Goal: Navigation & Orientation: Find specific page/section

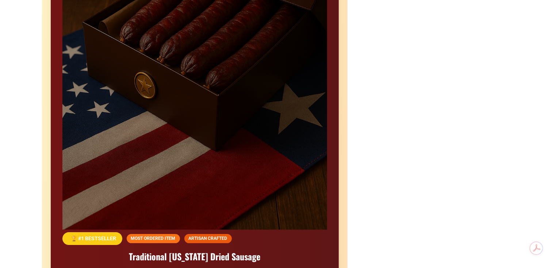
scroll to position [730, 0]
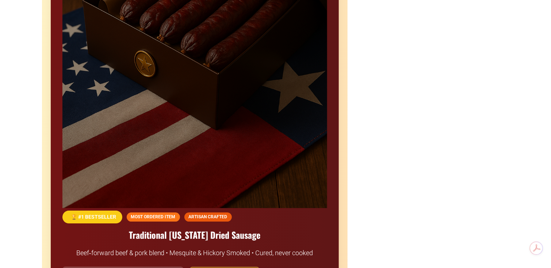
click at [70, 210] on span "🏆 #1 BESTSELLER" at bounding box center [92, 216] width 60 height 13
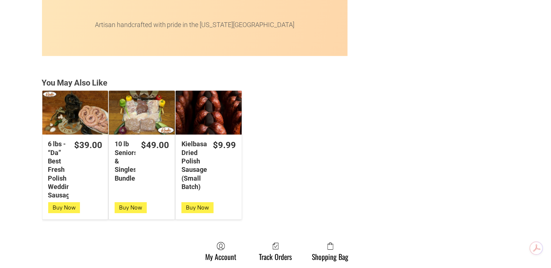
scroll to position [1948, 0]
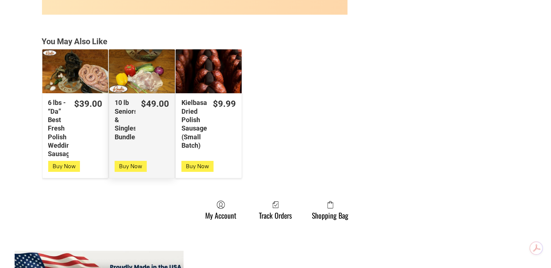
click at [136, 62] on div "10 lb Seniors & Singles Bundles" at bounding box center [142, 71] width 66 height 44
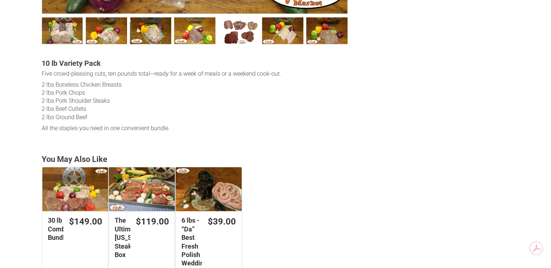
scroll to position [487, 0]
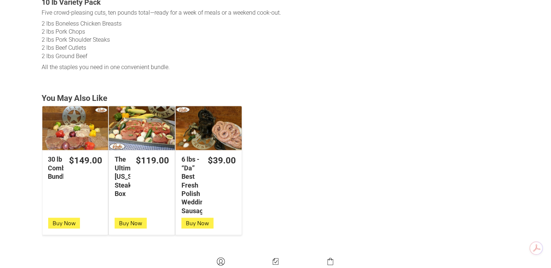
click at [155, 118] on div "The Ultimate Texas Steak Box" at bounding box center [142, 128] width 66 height 44
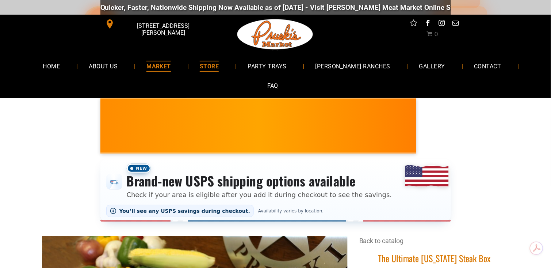
click at [149, 71] on span "MARKET" at bounding box center [158, 66] width 24 height 11
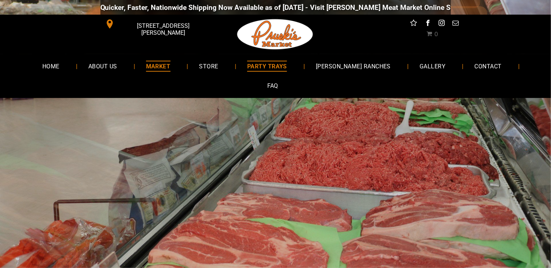
click at [266, 70] on span "PARTY TRAYS" at bounding box center [267, 66] width 40 height 11
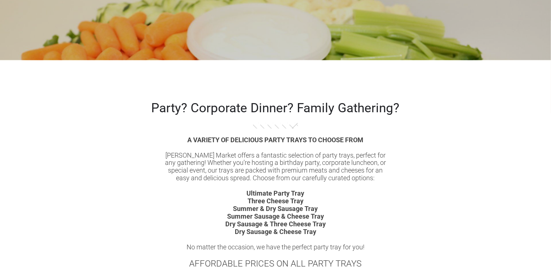
scroll to position [426, 0]
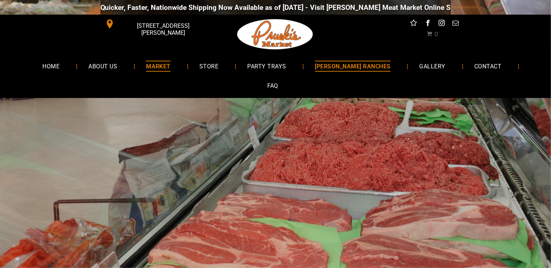
click at [327, 65] on span "[PERSON_NAME] RANCHES" at bounding box center [353, 66] width 76 height 11
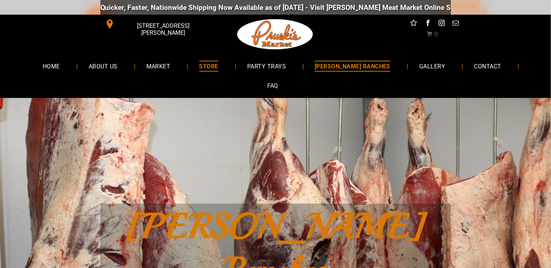
click at [199, 69] on span "STORE" at bounding box center [208, 66] width 19 height 11
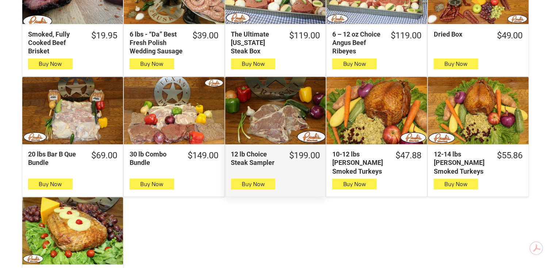
scroll to position [426, 0]
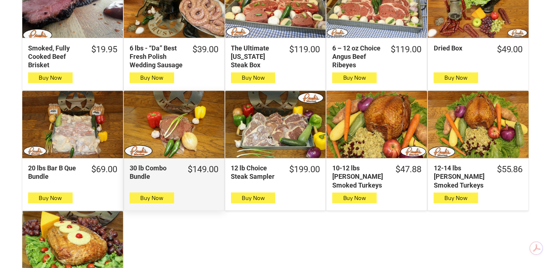
click at [187, 130] on div "30 lb Combo Bundle" at bounding box center [174, 124] width 101 height 67
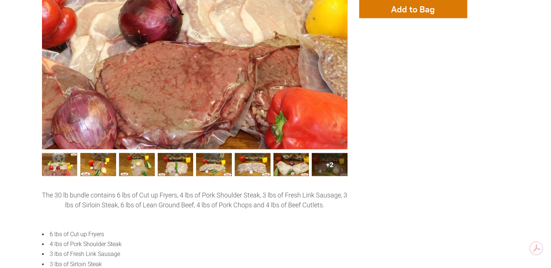
scroll to position [304, 0]
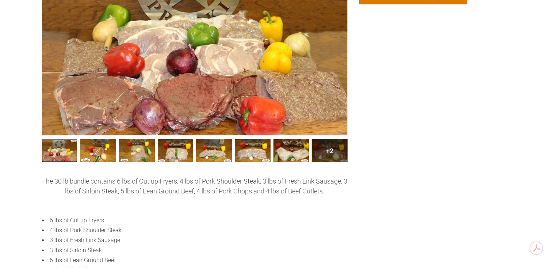
click at [70, 139] on link "30 lb Combo Bundle 0" at bounding box center [60, 150] width 36 height 23
click at [98, 139] on link "30 lb Combo Bundle002 1" at bounding box center [98, 150] width 36 height 23
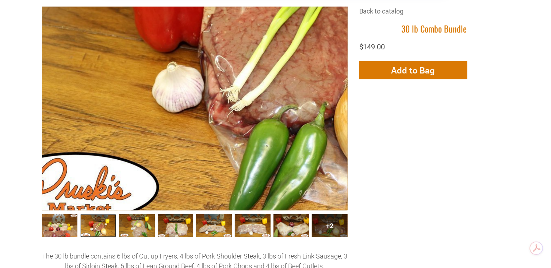
scroll to position [243, 0]
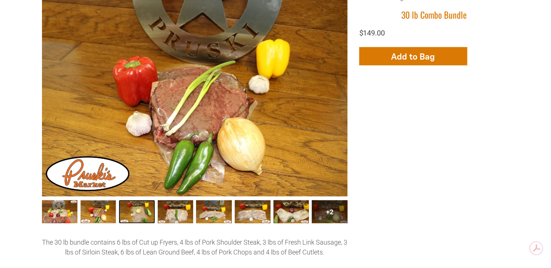
click at [145, 200] on link "30 lb Combo Bundle003 2" at bounding box center [137, 211] width 36 height 23
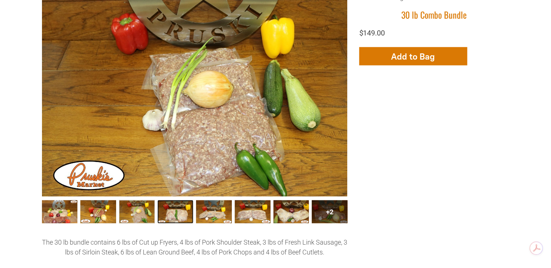
click at [171, 200] on link "30 lb Combo Bundle004 3" at bounding box center [176, 211] width 36 height 23
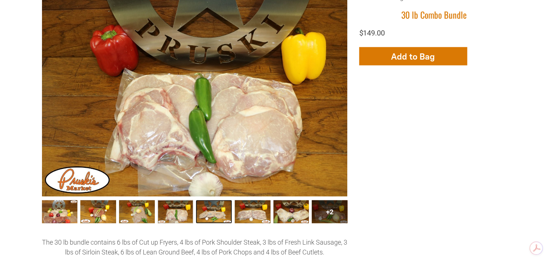
click at [216, 200] on link "30 lb Combo Bundle005 4" at bounding box center [214, 211] width 36 height 23
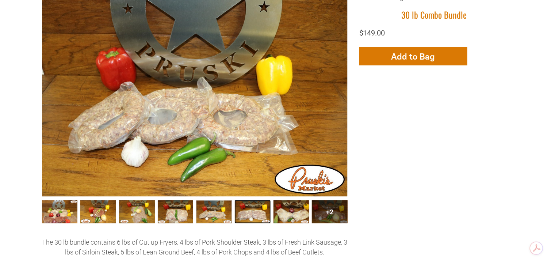
click at [247, 200] on link "30 lb Combo Bundle006 5" at bounding box center [253, 211] width 36 height 23
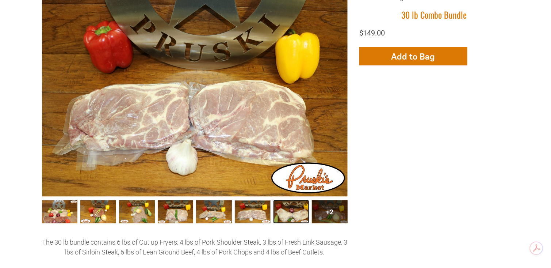
click at [281, 200] on link "30 lb Combo Bundle007 6" at bounding box center [292, 211] width 36 height 23
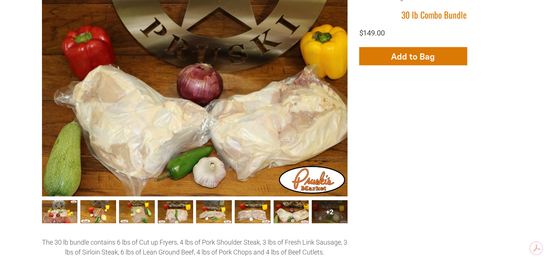
click at [320, 200] on div "+2" at bounding box center [330, 211] width 36 height 23
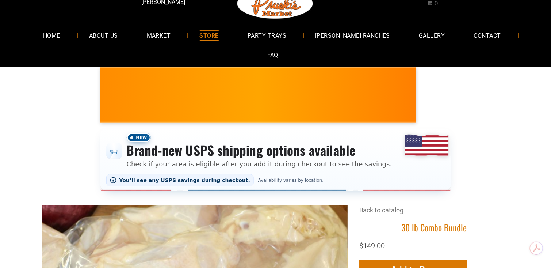
scroll to position [0, 0]
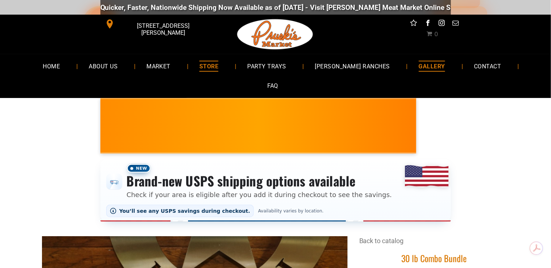
click at [419, 65] on span "GALLERY" at bounding box center [432, 66] width 26 height 11
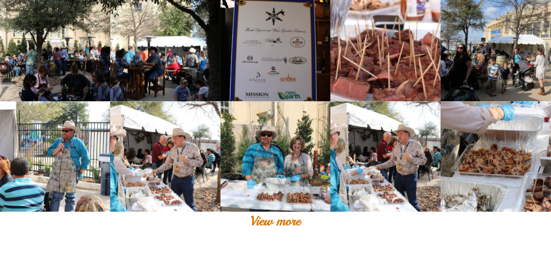
scroll to position [548, 0]
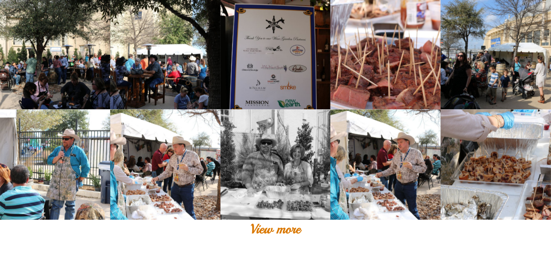
click at [268, 156] on link at bounding box center [276, 164] width 110 height 110
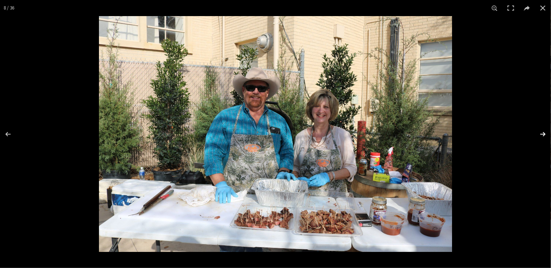
click at [544, 131] on button at bounding box center [539, 134] width 26 height 37
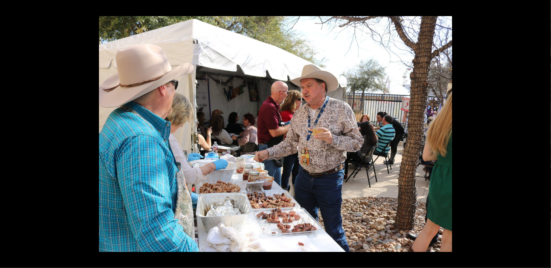
click at [544, 131] on button at bounding box center [539, 134] width 26 height 37
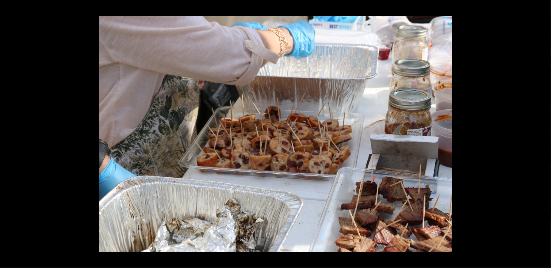
click at [544, 131] on button at bounding box center [539, 134] width 26 height 37
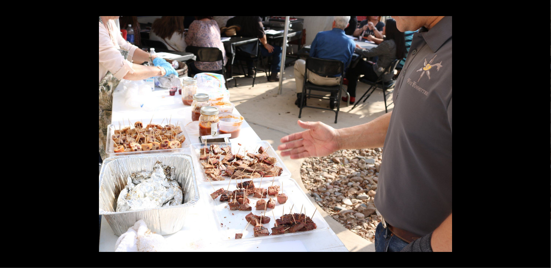
click at [544, 131] on button at bounding box center [539, 134] width 26 height 37
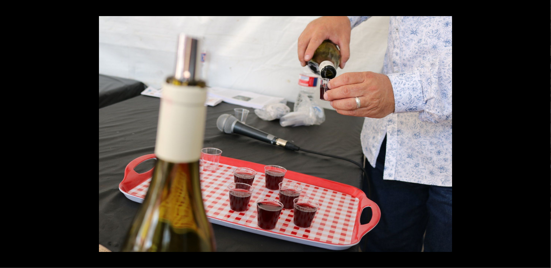
click at [544, 131] on button at bounding box center [539, 134] width 26 height 37
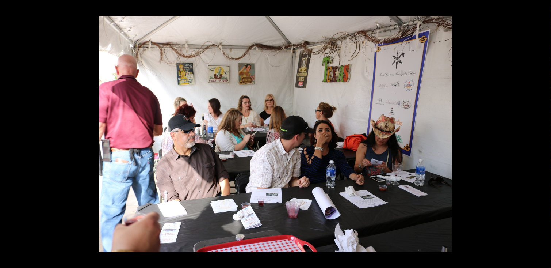
click at [544, 131] on button at bounding box center [539, 134] width 26 height 37
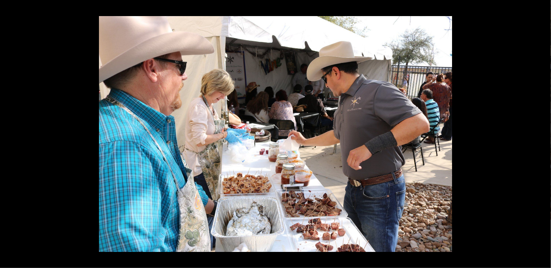
click at [544, 131] on button at bounding box center [539, 134] width 26 height 37
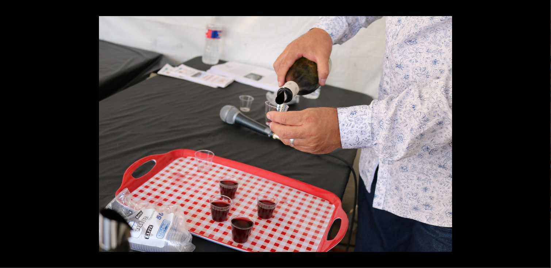
click at [544, 131] on button at bounding box center [539, 134] width 26 height 37
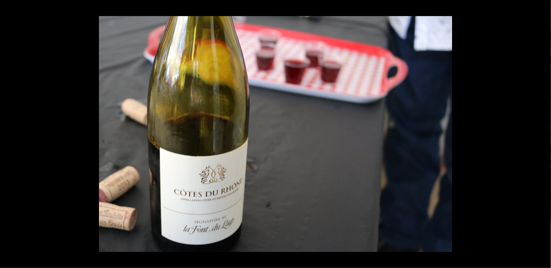
click at [544, 131] on button at bounding box center [539, 134] width 26 height 37
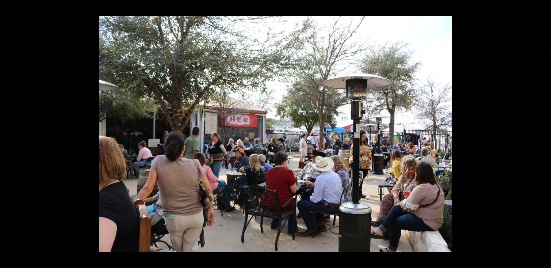
click at [544, 131] on button at bounding box center [539, 134] width 26 height 37
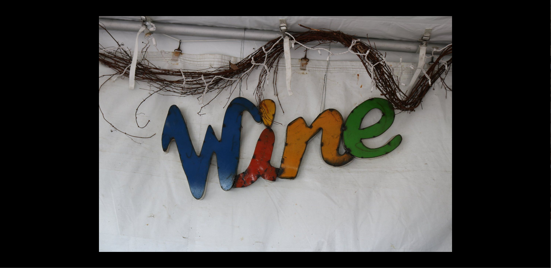
click at [544, 131] on button at bounding box center [539, 134] width 26 height 37
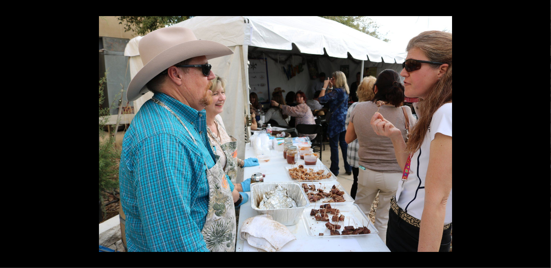
click at [544, 131] on button at bounding box center [539, 134] width 26 height 37
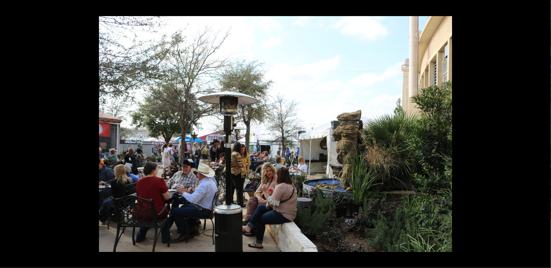
click at [544, 131] on button at bounding box center [539, 134] width 26 height 37
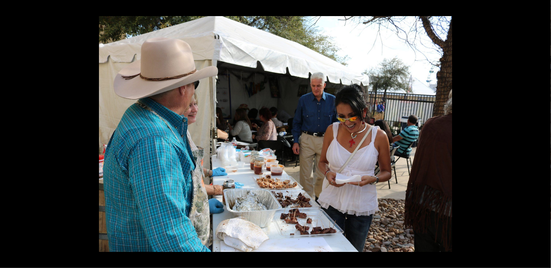
click at [544, 131] on button at bounding box center [539, 134] width 26 height 37
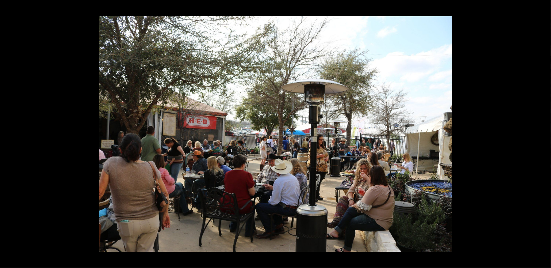
click at [544, 131] on button at bounding box center [539, 134] width 26 height 37
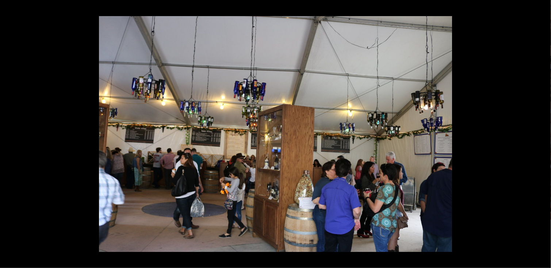
click at [544, 131] on button at bounding box center [539, 134] width 26 height 37
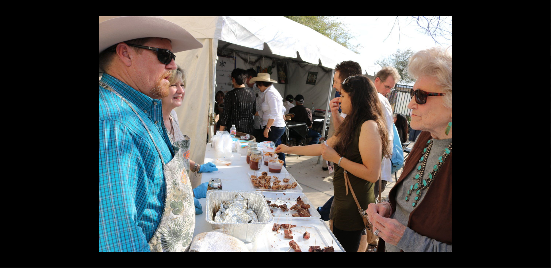
click at [544, 131] on button at bounding box center [539, 134] width 26 height 37
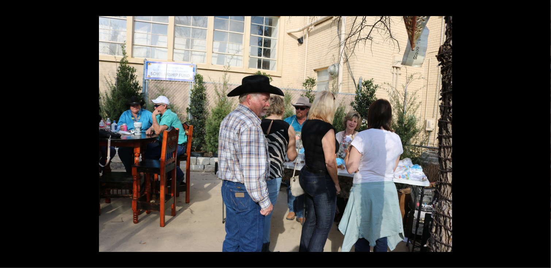
click at [544, 131] on button at bounding box center [539, 134] width 26 height 37
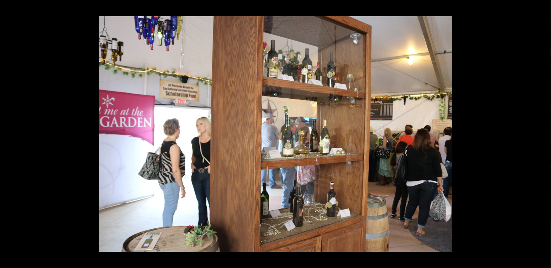
click at [544, 131] on button at bounding box center [539, 134] width 26 height 37
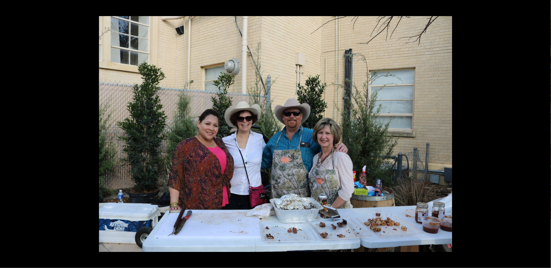
click at [544, 131] on button at bounding box center [539, 134] width 26 height 37
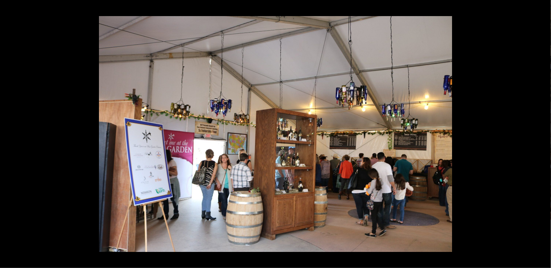
click at [544, 131] on button at bounding box center [539, 134] width 26 height 37
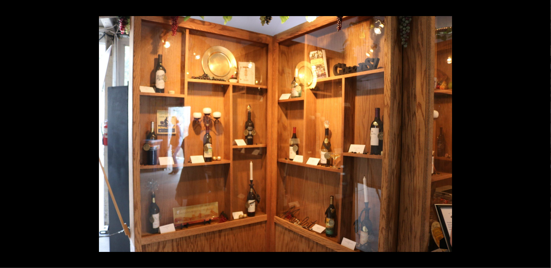
click at [544, 131] on button at bounding box center [539, 134] width 26 height 37
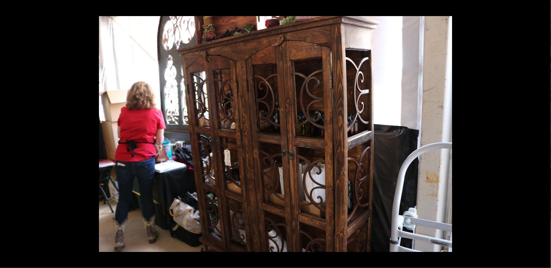
click at [544, 131] on button at bounding box center [539, 134] width 26 height 37
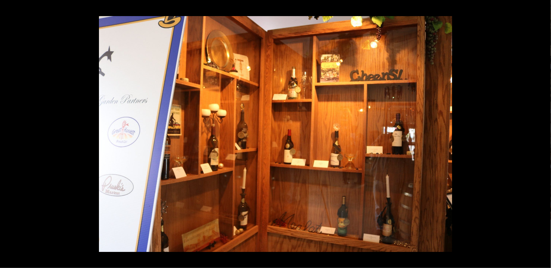
click at [544, 131] on button at bounding box center [539, 134] width 26 height 37
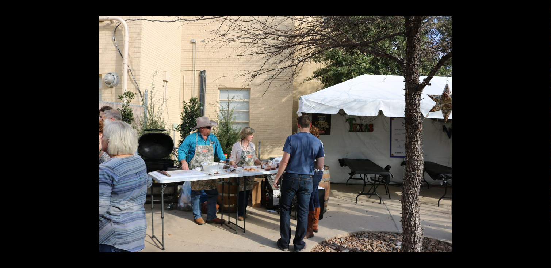
click at [544, 131] on button at bounding box center [539, 134] width 26 height 37
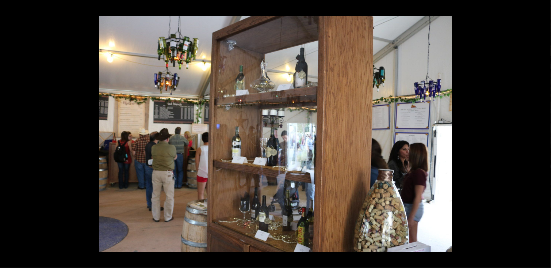
click at [544, 131] on button at bounding box center [539, 134] width 26 height 37
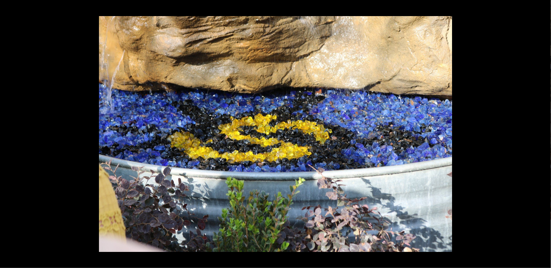
click at [544, 131] on button at bounding box center [539, 134] width 26 height 37
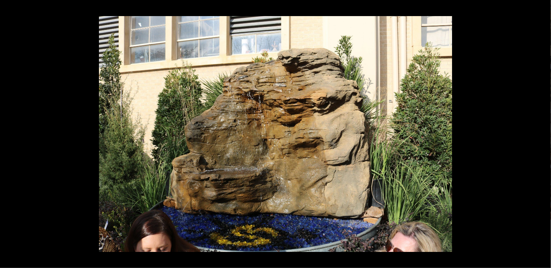
click at [544, 131] on button at bounding box center [539, 134] width 26 height 37
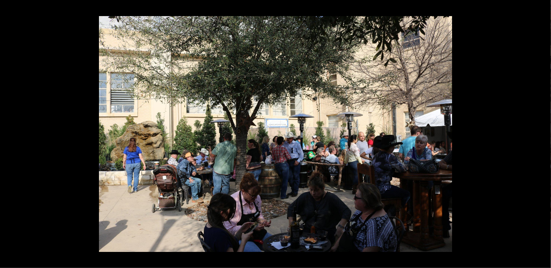
click at [544, 131] on button at bounding box center [539, 134] width 26 height 37
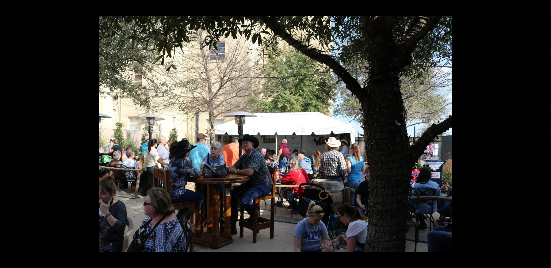
click at [544, 131] on button at bounding box center [539, 134] width 26 height 37
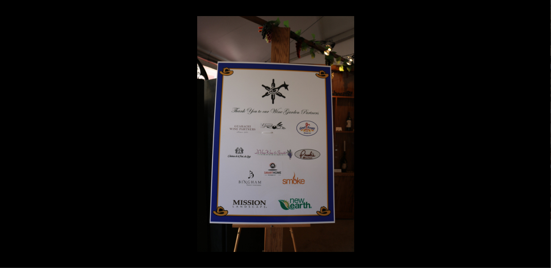
click at [544, 131] on button at bounding box center [539, 134] width 26 height 37
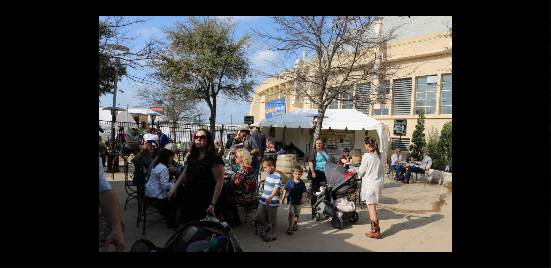
click at [544, 131] on button at bounding box center [539, 134] width 26 height 37
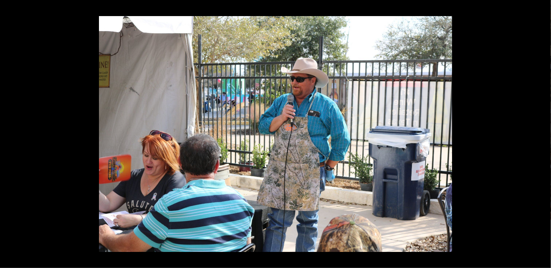
click at [544, 131] on button at bounding box center [539, 134] width 26 height 37
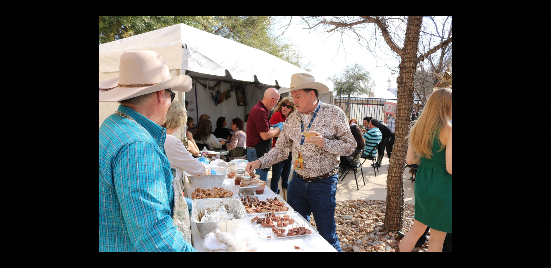
click at [544, 131] on button at bounding box center [539, 134] width 26 height 37
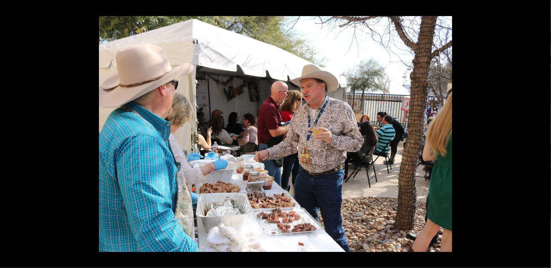
click at [544, 131] on button at bounding box center [539, 134] width 26 height 37
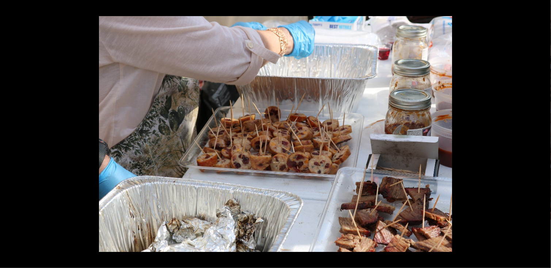
click at [544, 131] on button at bounding box center [539, 134] width 26 height 37
